Goal: Information Seeking & Learning: Learn about a topic

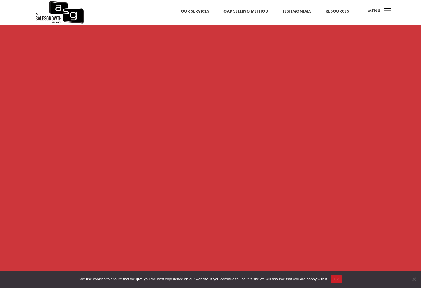
scroll to position [589, 0]
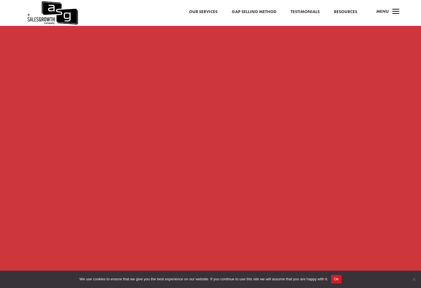
scroll to position [533, 0]
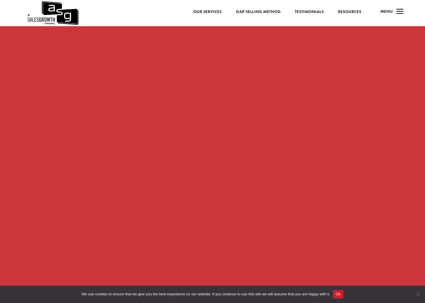
scroll to position [578, 0]
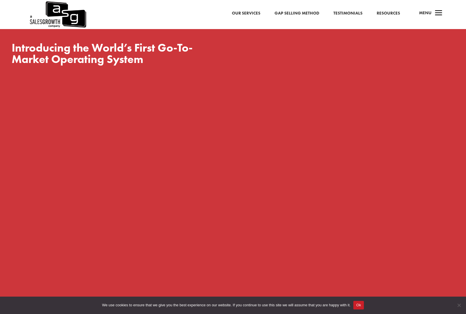
scroll to position [535, 0]
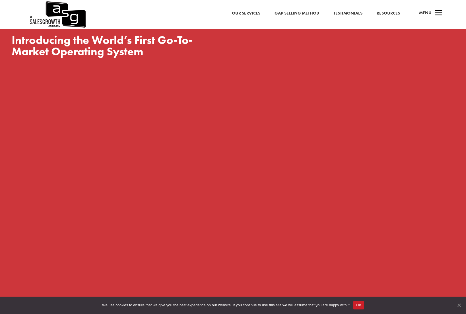
click at [425, 303] on span "Cookie Notice" at bounding box center [459, 305] width 6 height 6
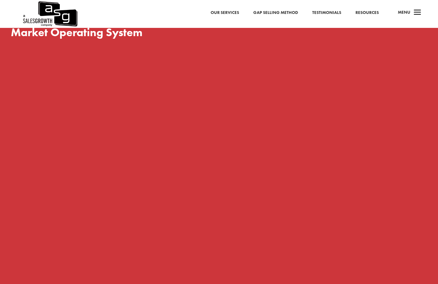
scroll to position [484, 0]
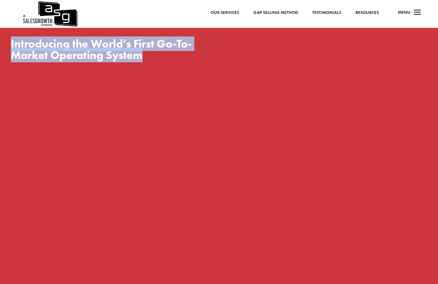
drag, startPoint x: 143, startPoint y: 58, endPoint x: 11, endPoint y: 49, distance: 132.2
click at [11, 49] on h2 "Introducing the World’s First Go-To-Market Operating System" at bounding box center [118, 51] width 214 height 26
copy h2 "Introducing the World’s First Go-To-Market Operating System"
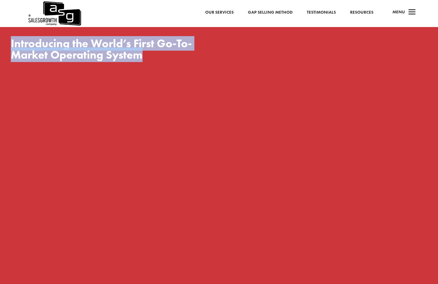
drag, startPoint x: 108, startPoint y: 52, endPoint x: 5, endPoint y: 44, distance: 102.8
click at [5, 44] on div "Introducing the World’s First Go-To-Market Operating System" at bounding box center [219, 189] width 438 height 336
copy h2 "Introducing the World’s First Go-To-Market Operating System"
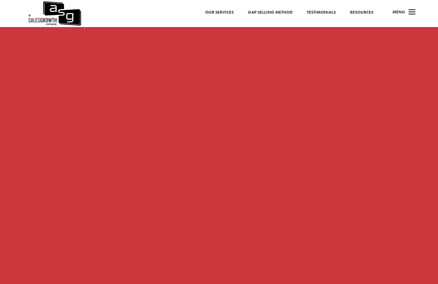
scroll to position [567, 0]
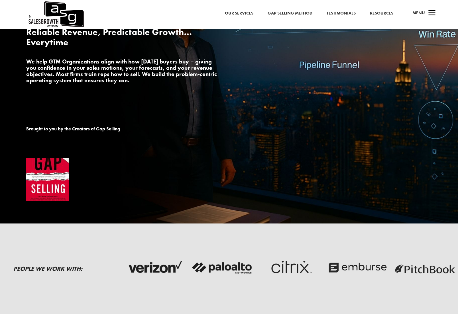
scroll to position [74, 0]
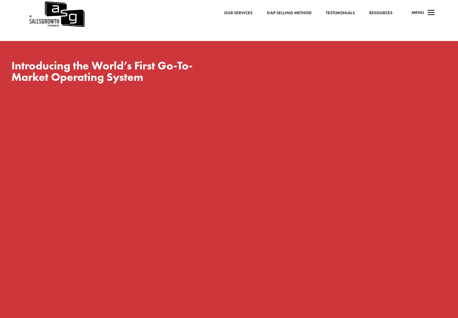
scroll to position [509, 0]
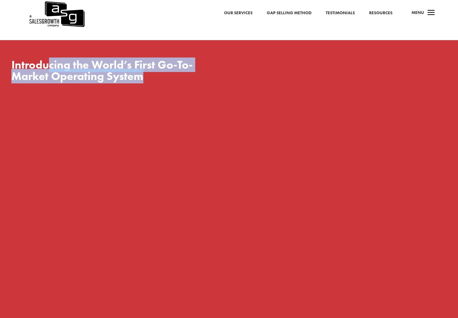
drag, startPoint x: 49, startPoint y: 67, endPoint x: 157, endPoint y: 73, distance: 107.8
click at [157, 73] on h2 "Introducing the World’s First Go-To-Market Operating System" at bounding box center [118, 72] width 214 height 26
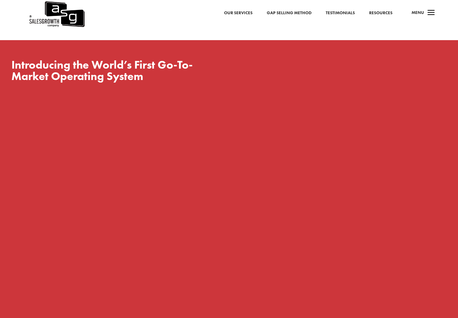
click at [134, 71] on h2 "Introducing the World’s First Go-To-Market Operating System" at bounding box center [118, 72] width 214 height 26
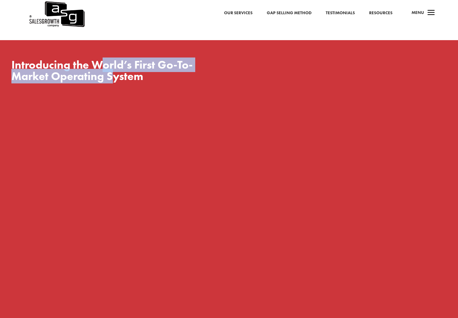
drag, startPoint x: 104, startPoint y: 65, endPoint x: 111, endPoint y: 79, distance: 16.6
click at [111, 79] on h2 "Introducing the World’s First Go-To-Market Operating System" at bounding box center [118, 72] width 214 height 26
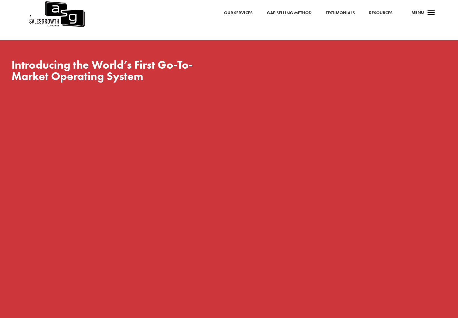
click at [120, 90] on div "Introducing the World’s First Go-To-Market Operating System" at bounding box center [228, 295] width 435 height 472
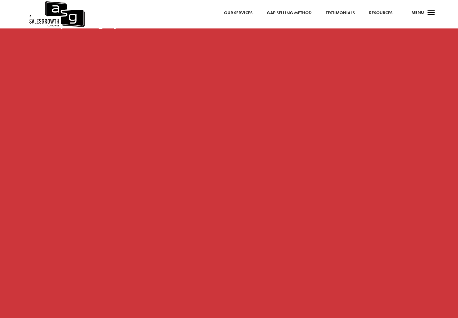
scroll to position [565, 0]
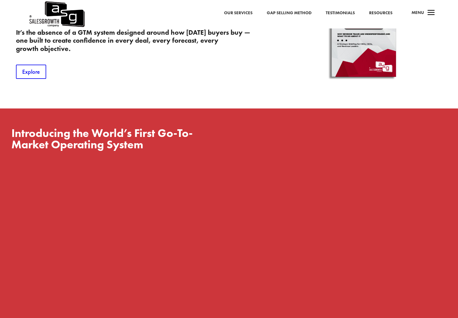
scroll to position [424, 0]
